Goal: Task Accomplishment & Management: Use online tool/utility

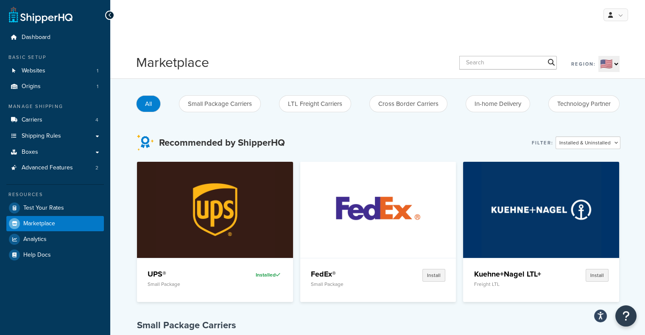
click at [315, 113] on div "All Small Package Carriers LTL Freight Carriers Cross Border Carriers In-home D…" at bounding box center [377, 103] width 483 height 23
click at [316, 103] on button "LTL Freight Carriers" at bounding box center [315, 103] width 72 height 17
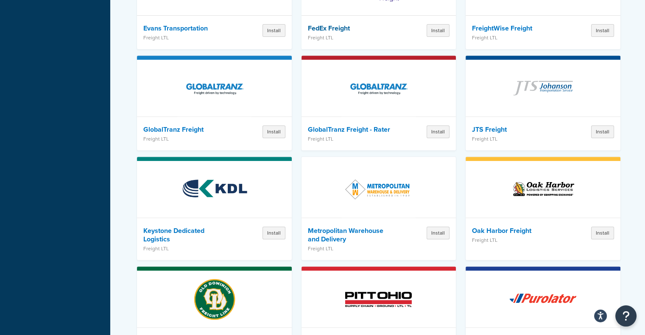
scroll to position [774, 0]
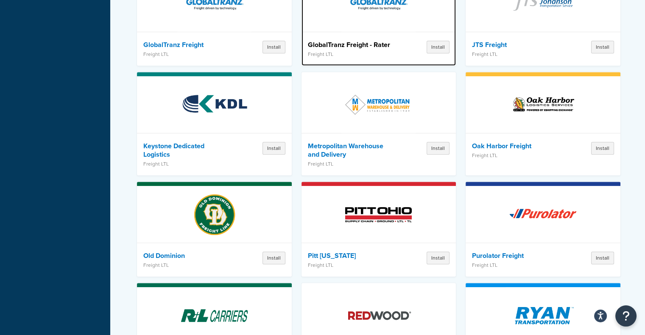
click at [365, 45] on h4 "GlobalTranz Freight - Rater" at bounding box center [352, 45] width 88 height 8
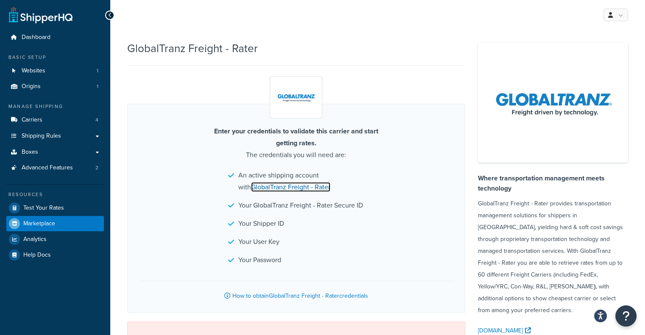
click at [285, 189] on link "GlobalTranz Freight - Rater" at bounding box center [290, 187] width 79 height 10
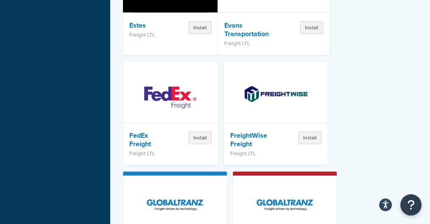
scroll to position [867, 0]
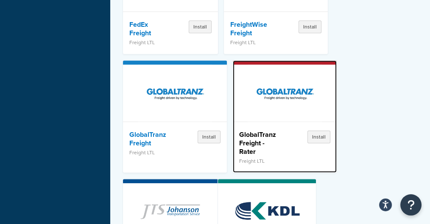
click at [246, 142] on h4 "GlobalTranz Freight - Rater" at bounding box center [257, 142] width 37 height 25
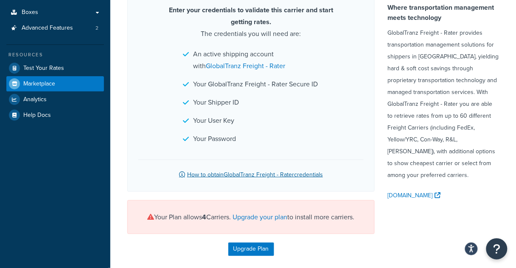
scroll to position [72, 0]
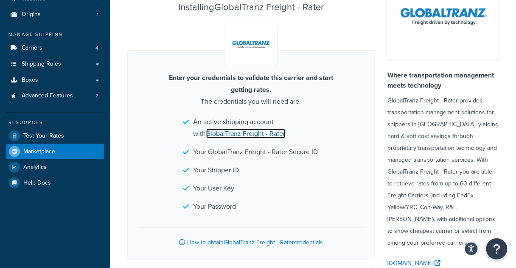
click at [251, 132] on link "GlobalTranz Freight - Rater" at bounding box center [245, 134] width 79 height 10
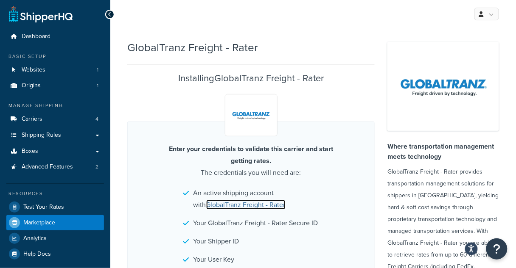
scroll to position [0, 0]
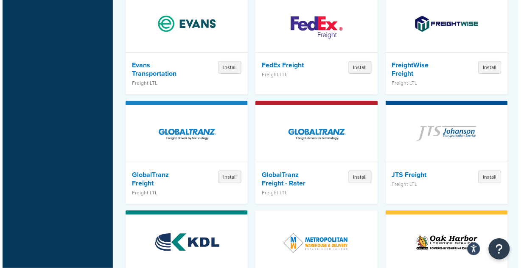
scroll to position [769, 0]
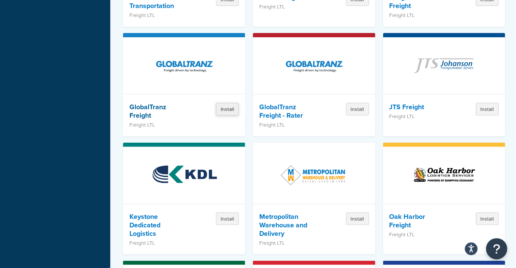
click at [235, 107] on button "Install" at bounding box center [227, 109] width 23 height 13
